Goal: Task Accomplishment & Management: Complete application form

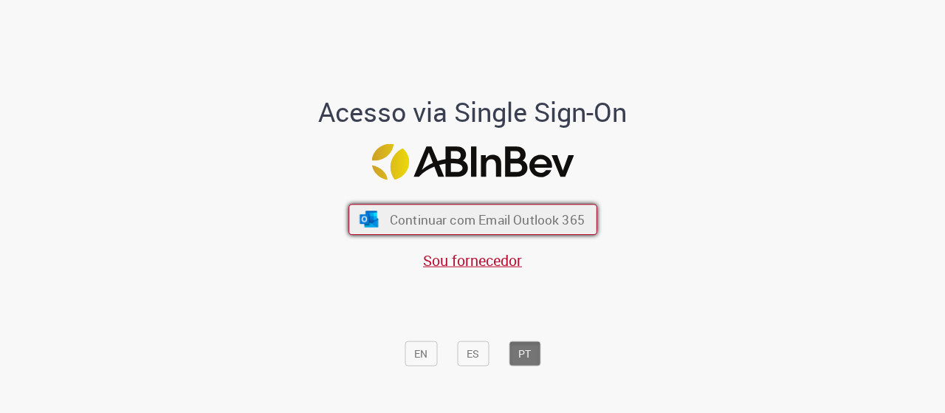
click at [480, 215] on span "Continuar com Email Outlook 365" at bounding box center [486, 218] width 195 height 17
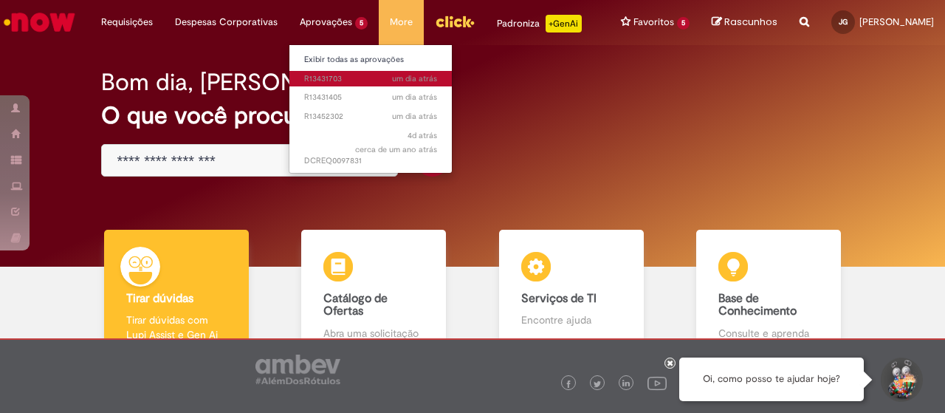
click at [334, 80] on span "um dia atrás um dia atrás R13431703" at bounding box center [370, 79] width 133 height 12
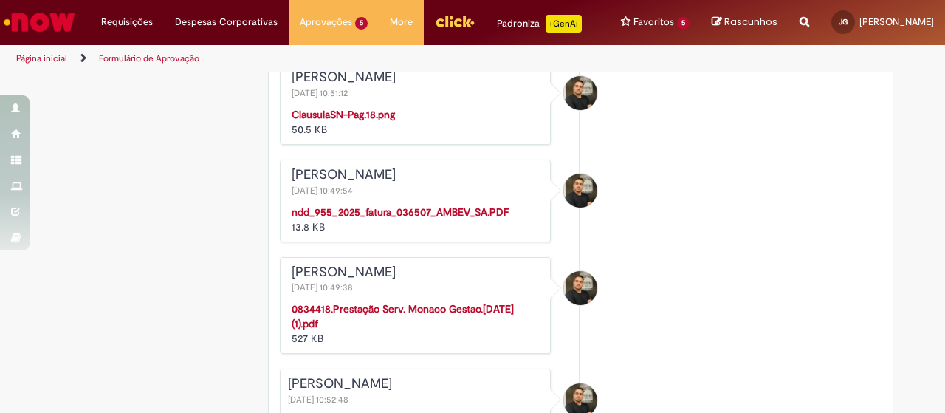
scroll to position [2584, 0]
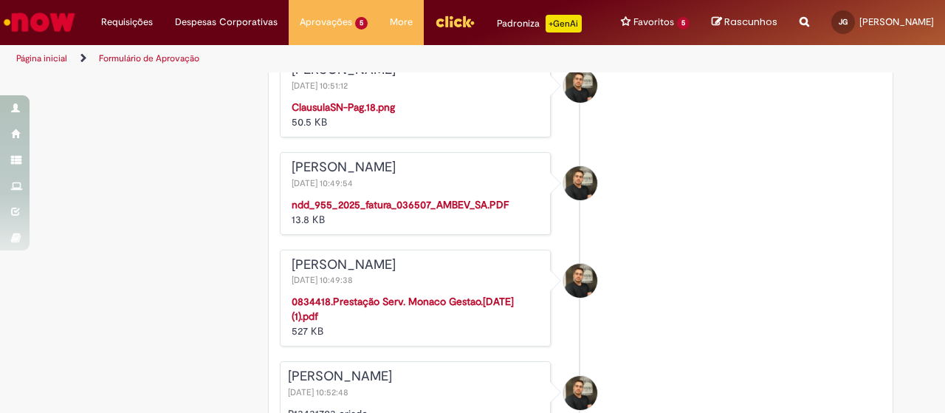
click at [328, 114] on strong "ClausulaSN-Pag.18.png" at bounding box center [343, 106] width 103 height 13
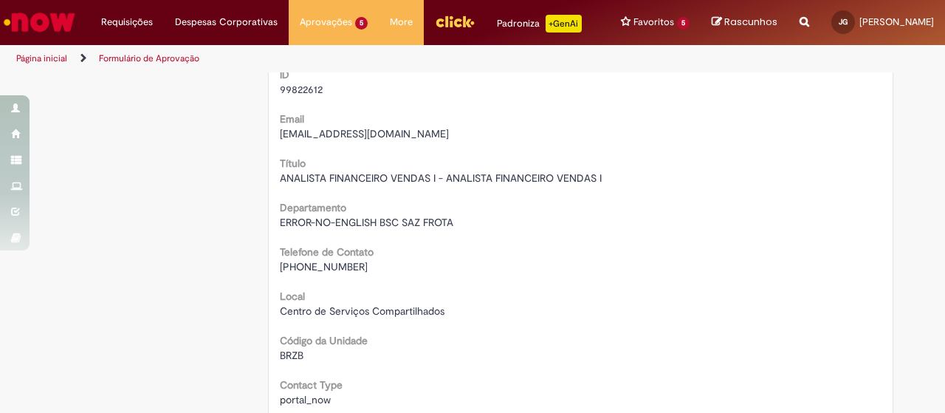
scroll to position [0, 0]
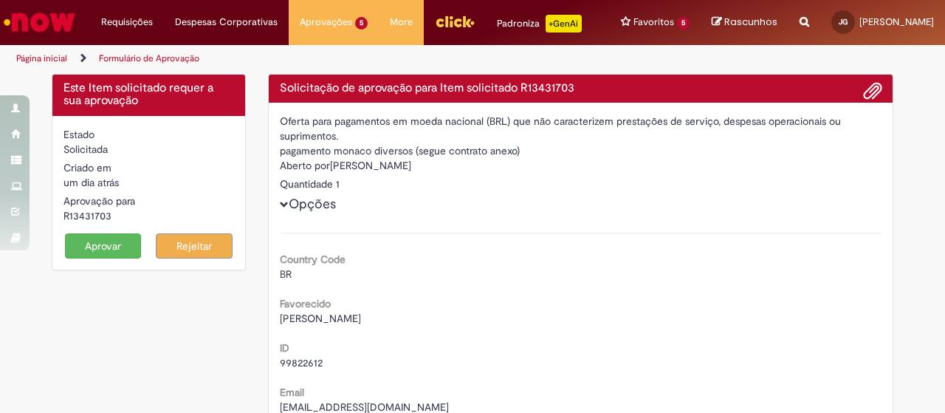
click at [109, 243] on button "Aprovar" at bounding box center [103, 245] width 77 height 25
